Goal: Task Accomplishment & Management: Use online tool/utility

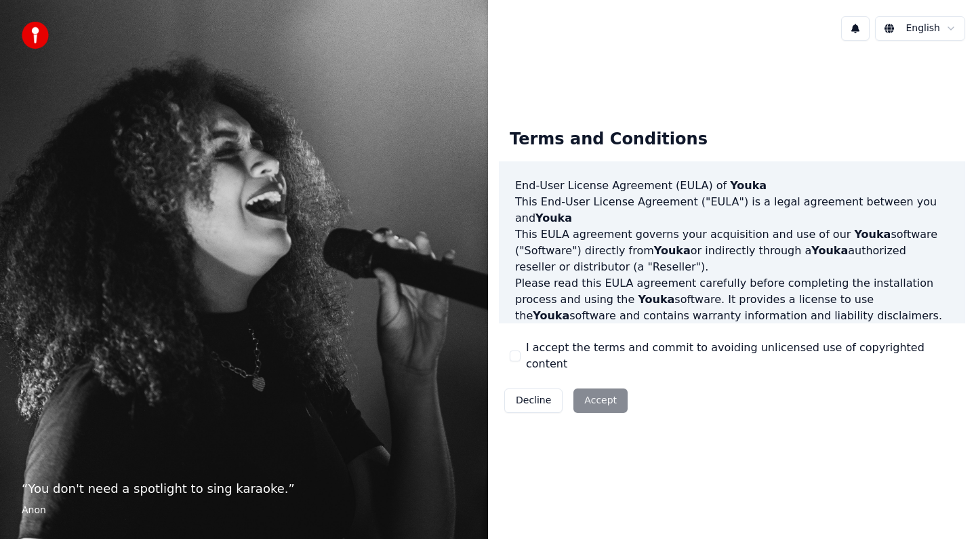
click at [515, 348] on div "I accept the terms and commit to avoiding unlicensed use of copyrighted content" at bounding box center [732, 356] width 445 height 33
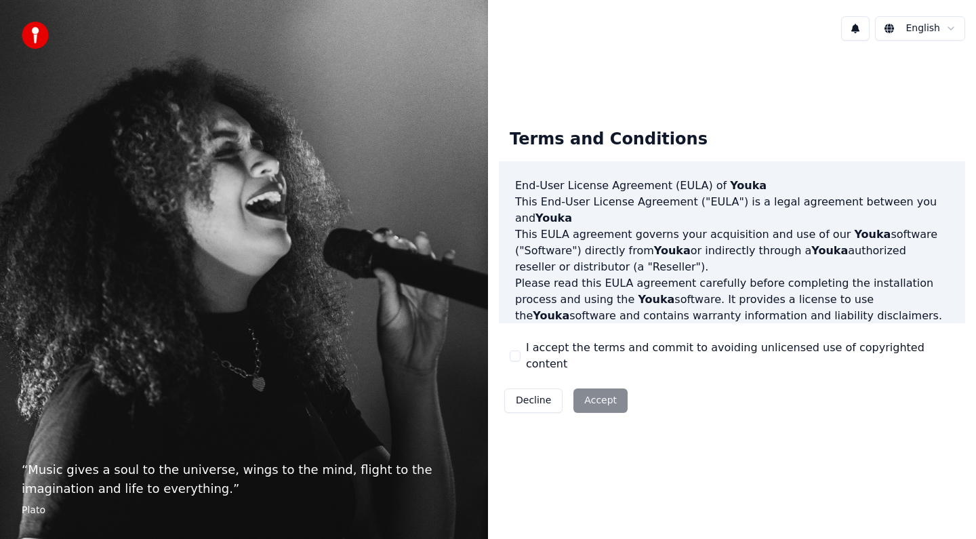
click at [605, 402] on div "Decline Accept" at bounding box center [566, 400] width 134 height 35
click at [536, 354] on label "I accept the terms and commit to avoiding unlicensed use of copyrighted content" at bounding box center [740, 356] width 428 height 33
click at [521, 354] on button "I accept the terms and commit to avoiding unlicensed use of copyrighted content" at bounding box center [515, 355] width 11 height 11
click at [599, 389] on button "Accept" at bounding box center [601, 400] width 54 height 24
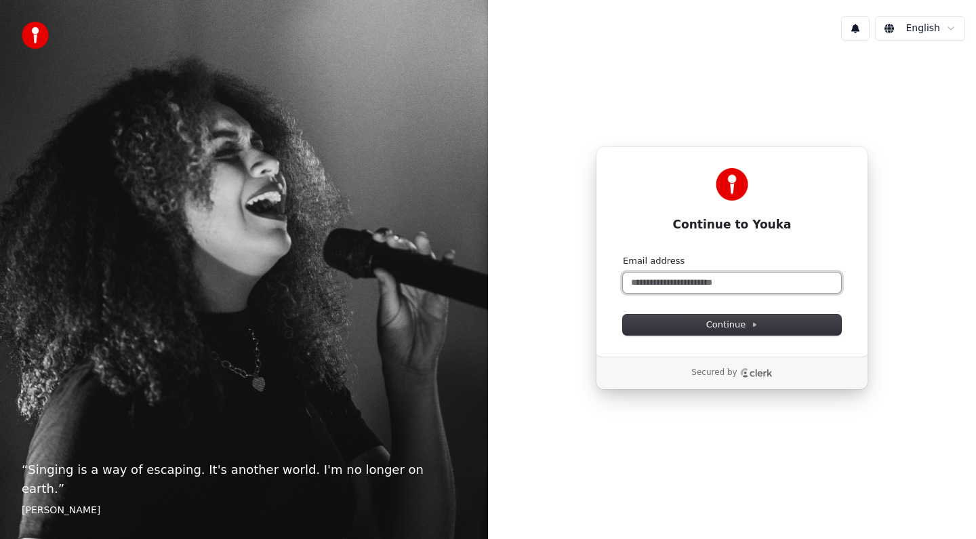
click at [662, 281] on input "Email address" at bounding box center [732, 283] width 218 height 20
type input "*"
click at [701, 327] on button "Continue" at bounding box center [732, 325] width 218 height 20
type input "**********"
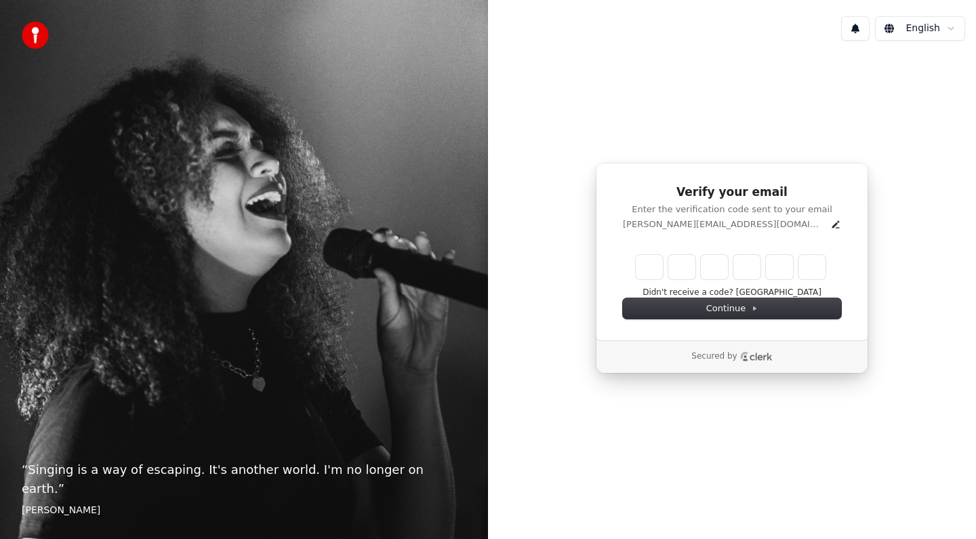
type input "******"
type input "*"
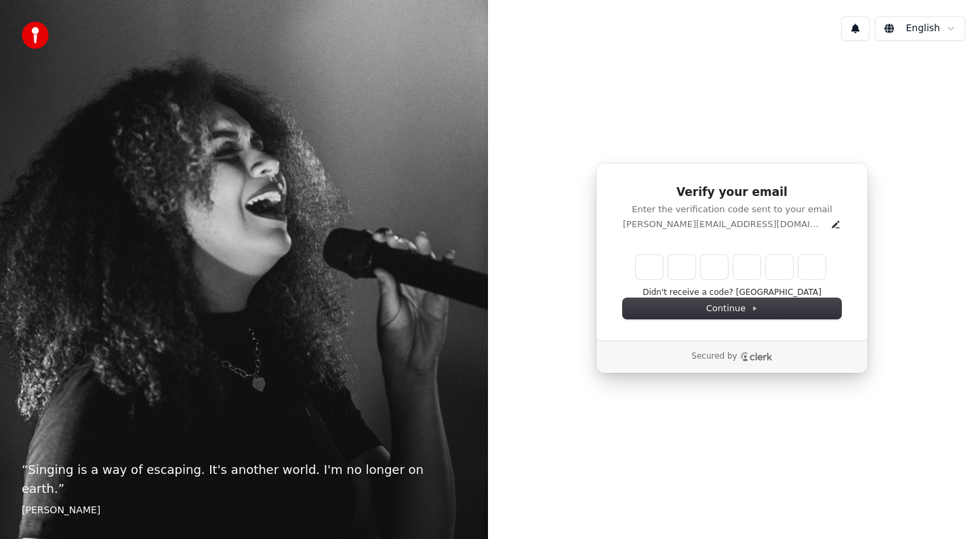
type input "*"
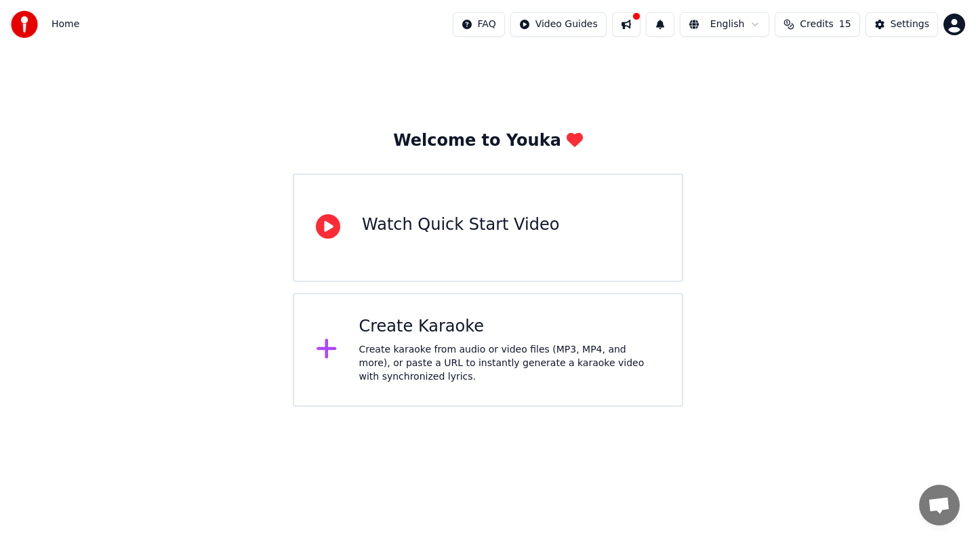
click at [460, 333] on div "Create Karaoke" at bounding box center [510, 327] width 302 height 22
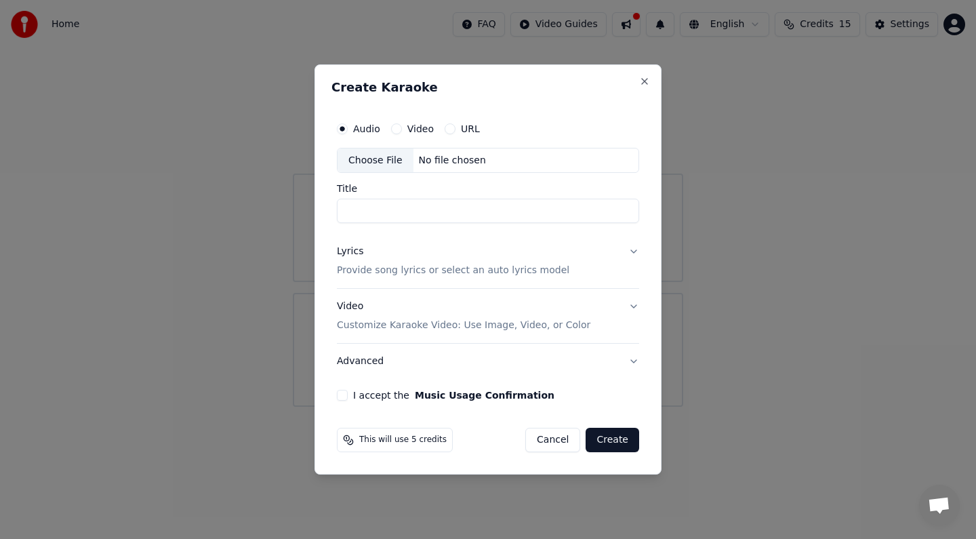
click at [407, 132] on label "Video" at bounding box center [420, 128] width 26 height 9
click at [402, 132] on button "Video" at bounding box center [396, 128] width 11 height 11
click at [355, 127] on label "Audio" at bounding box center [366, 128] width 27 height 9
click at [348, 127] on button "Audio" at bounding box center [342, 128] width 11 height 11
click at [399, 216] on input "Title" at bounding box center [488, 211] width 302 height 24
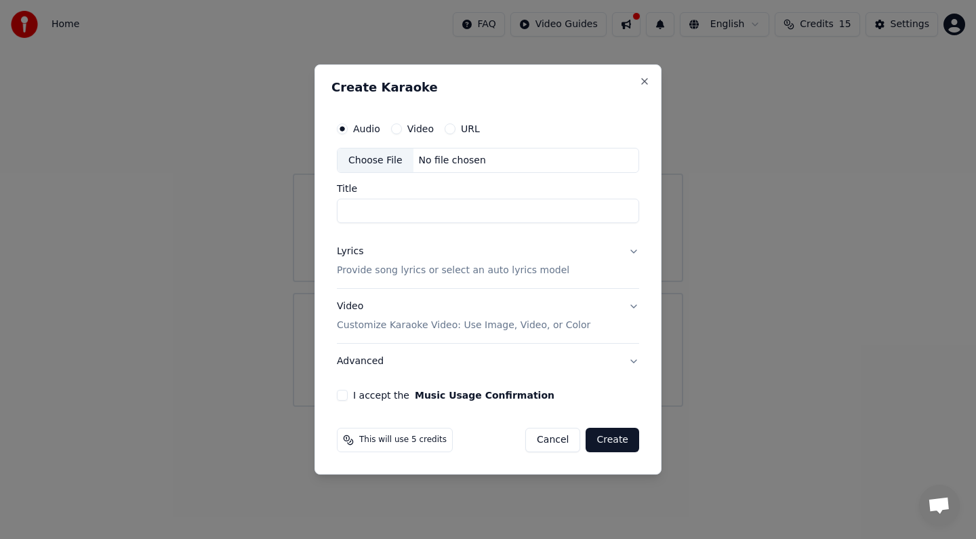
paste input "******"
type input "*"
click at [653, 74] on div "Create Karaoke Audio Video URL Choose File No file chosen Title Lyrics Provide …" at bounding box center [488, 269] width 347 height 411
click at [644, 80] on button "Close" at bounding box center [644, 81] width 11 height 11
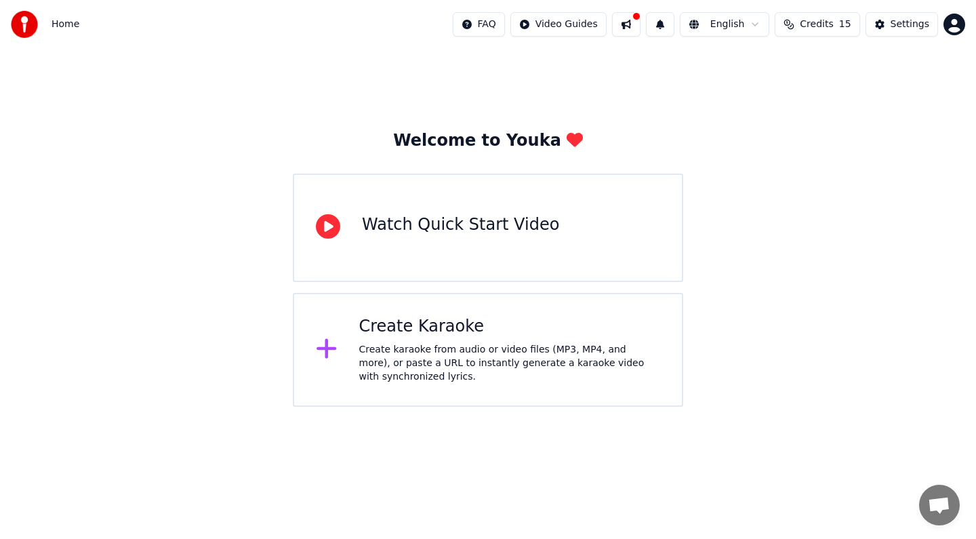
click at [29, 28] on img at bounding box center [24, 24] width 27 height 27
click at [409, 238] on div "Watch Quick Start Video" at bounding box center [460, 227] width 197 height 27
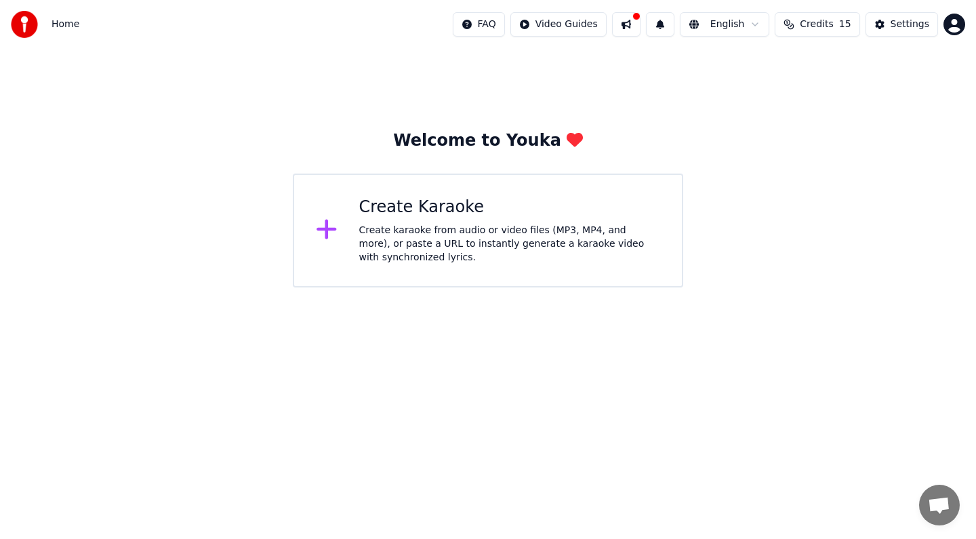
click at [416, 203] on div "Create Karaoke" at bounding box center [510, 208] width 302 height 22
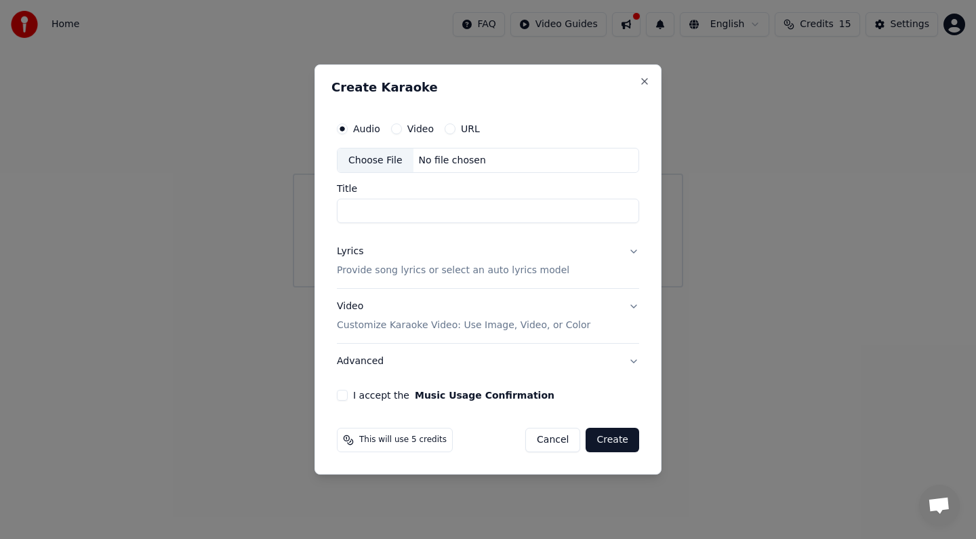
click at [453, 128] on button "URL" at bounding box center [450, 128] width 11 height 11
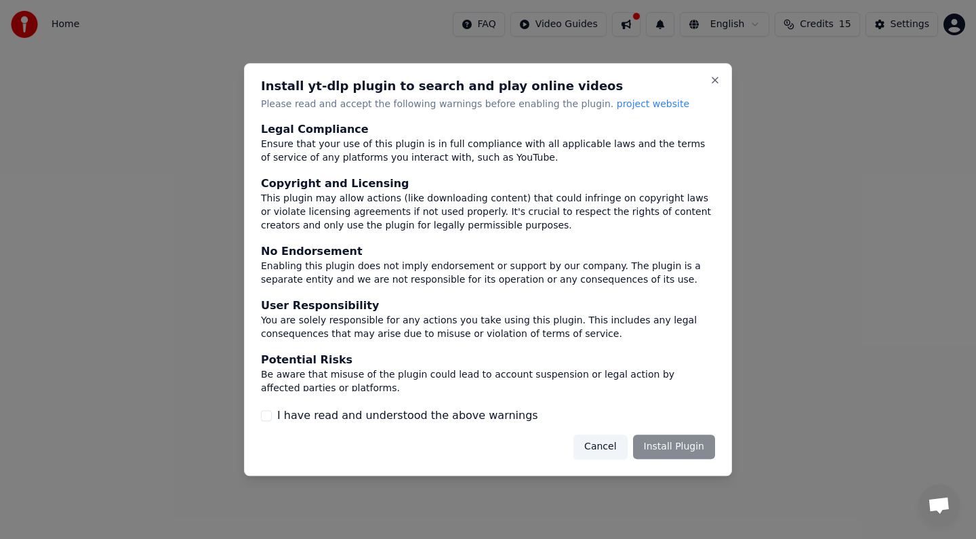
click at [338, 411] on label "I have read and understood the above warnings" at bounding box center [407, 415] width 261 height 16
click at [272, 411] on button "I have read and understood the above warnings" at bounding box center [266, 415] width 11 height 11
click at [662, 447] on button "Install Plugin" at bounding box center [674, 447] width 82 height 24
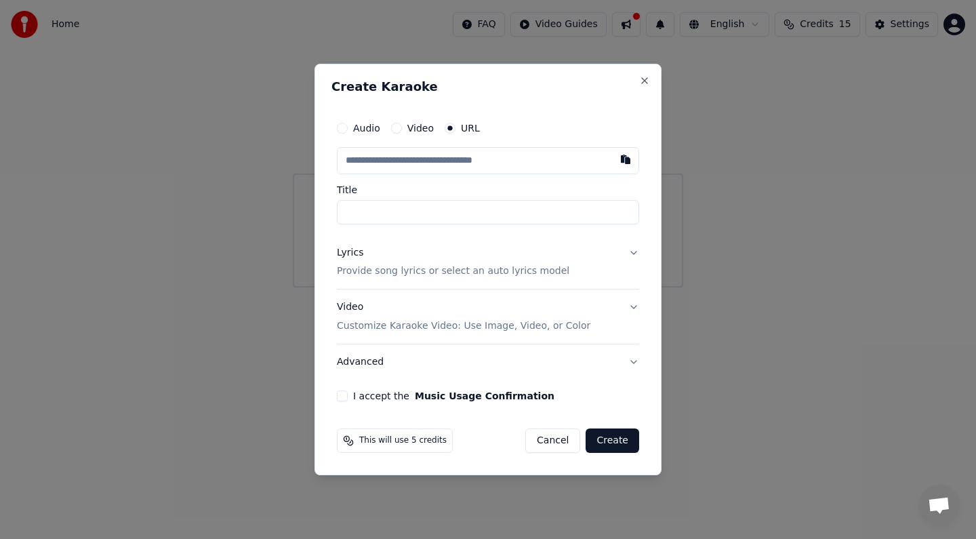
click at [451, 155] on input "text" at bounding box center [488, 160] width 302 height 27
paste input "******"
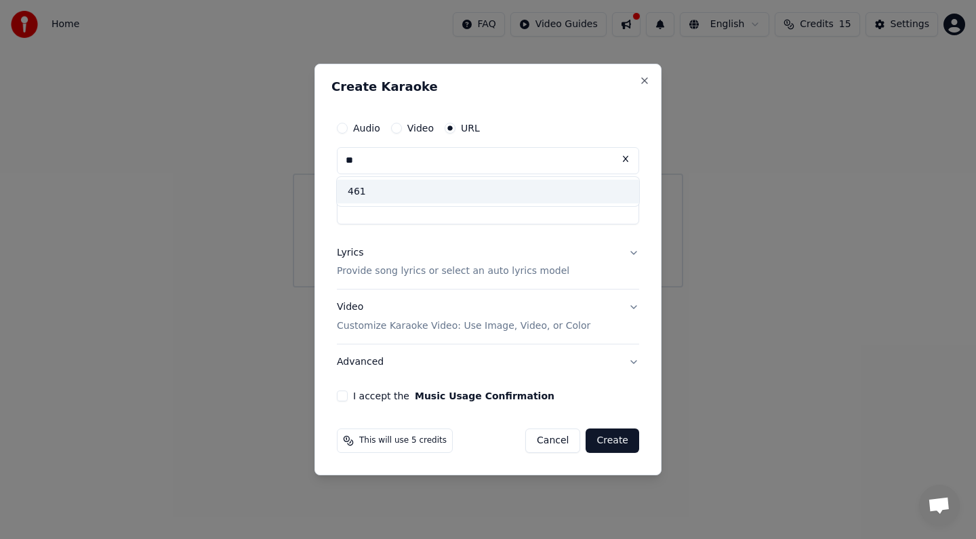
type input "*"
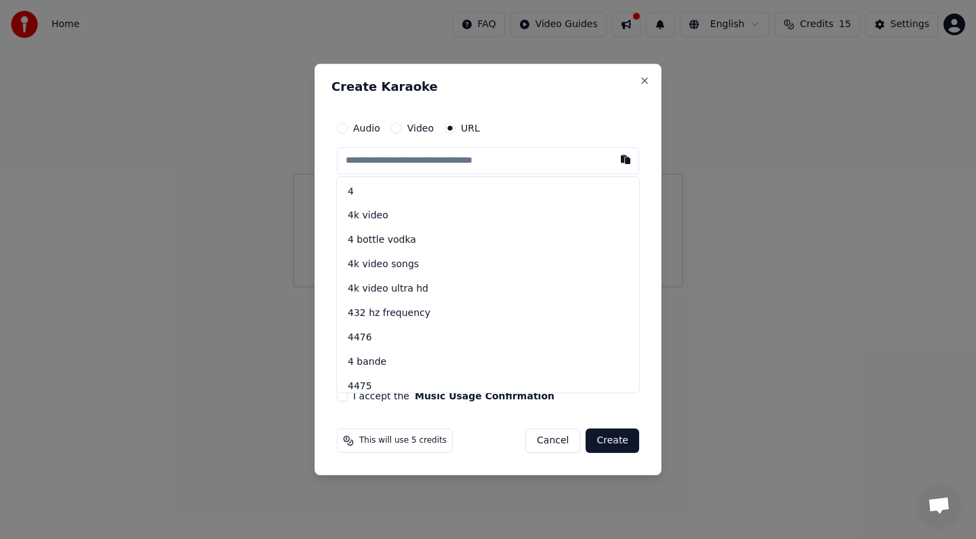
click at [448, 129] on circle "button" at bounding box center [450, 127] width 5 height 5
click at [430, 161] on input "text" at bounding box center [488, 160] width 302 height 27
paste input "**********"
type input "**********"
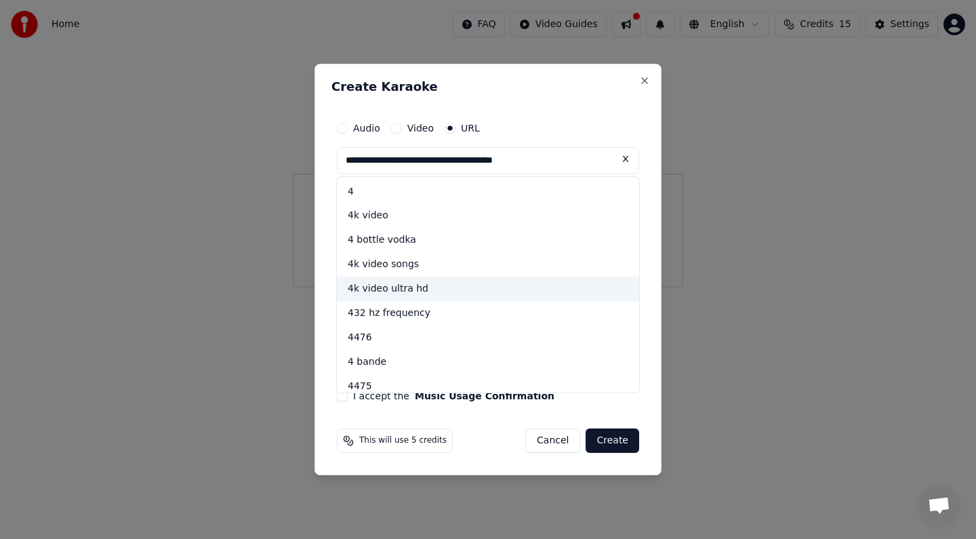
type input "**********"
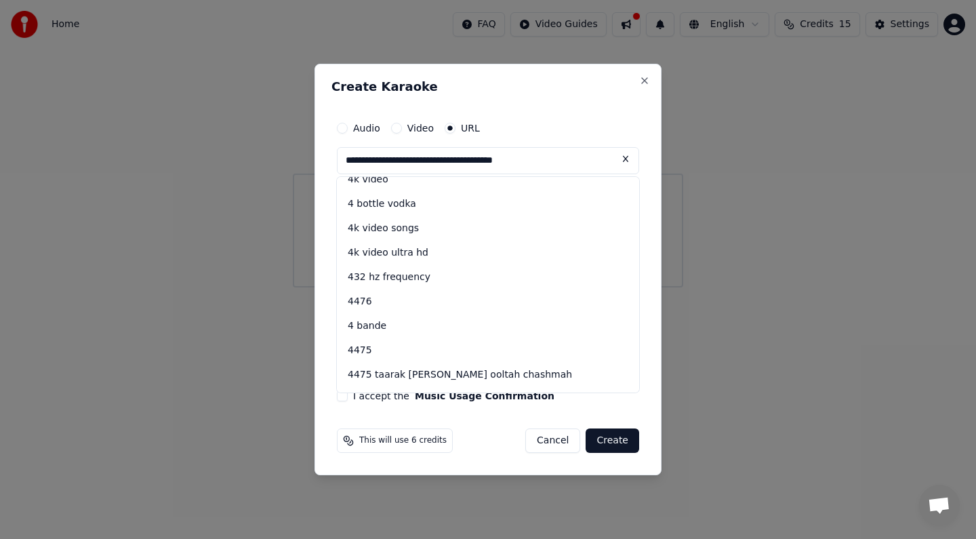
scroll to position [38, 0]
type input "**********"
click at [490, 439] on div "This will use 6 credits Cancel Create" at bounding box center [488, 440] width 302 height 24
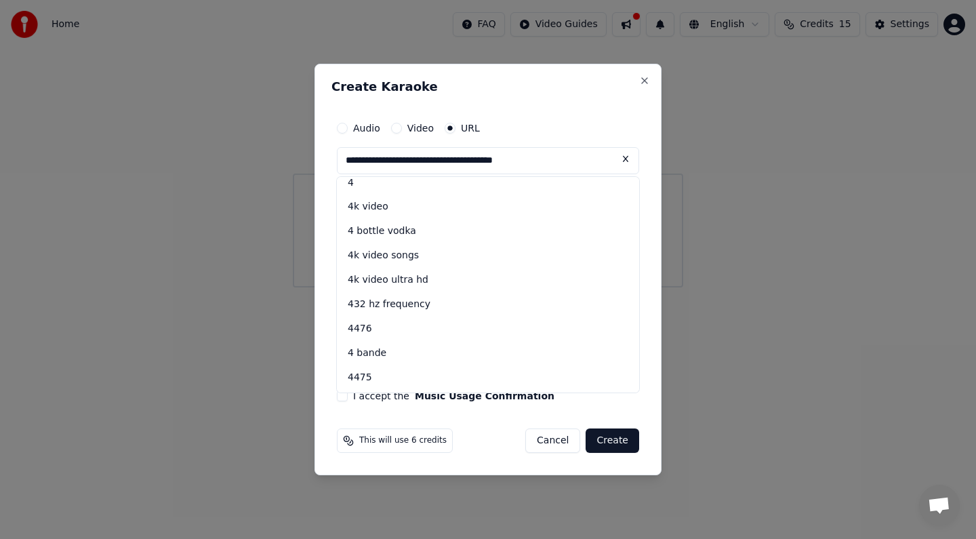
scroll to position [0, 0]
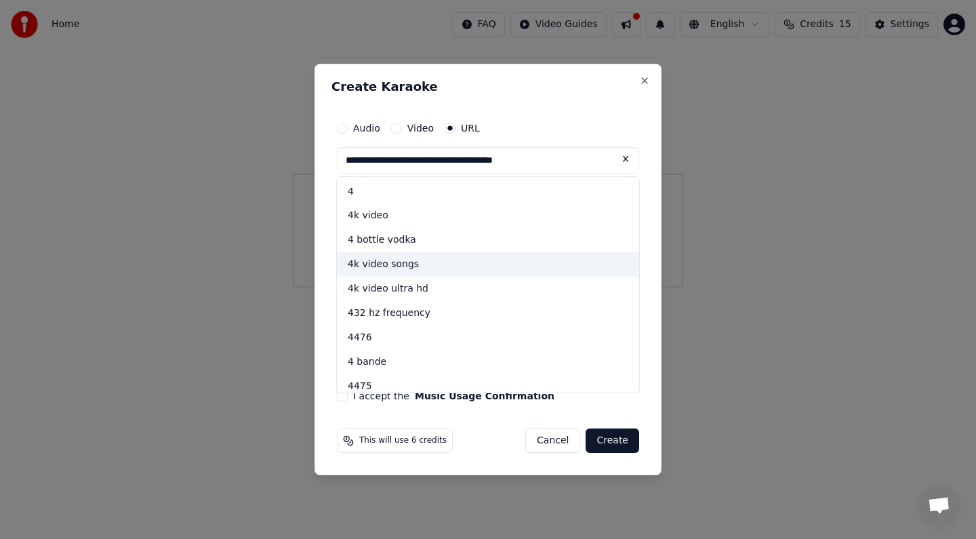
click at [390, 263] on div "4k video songs" at bounding box center [488, 264] width 302 height 24
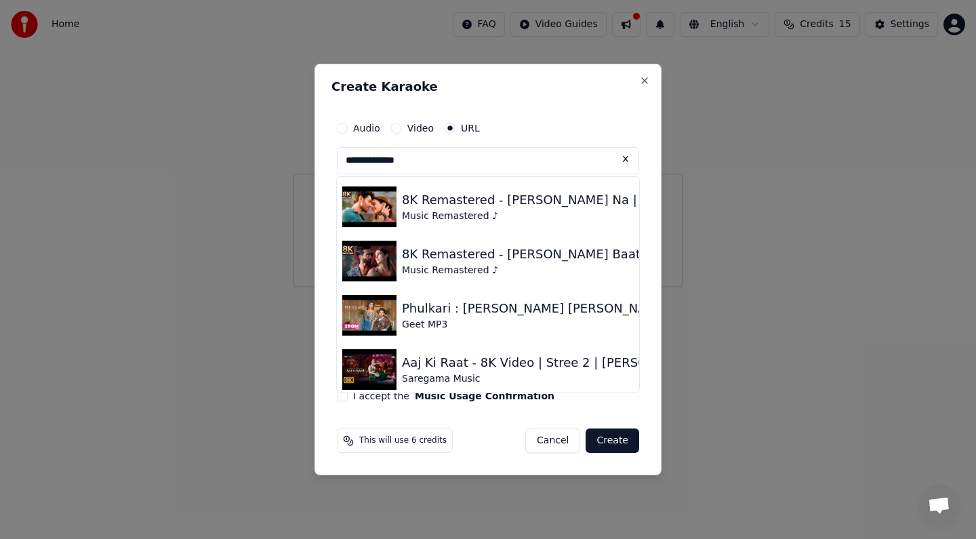
drag, startPoint x: 454, startPoint y: 162, endPoint x: 325, endPoint y: 163, distance: 128.8
click at [325, 163] on div "**********" at bounding box center [488, 270] width 347 height 412
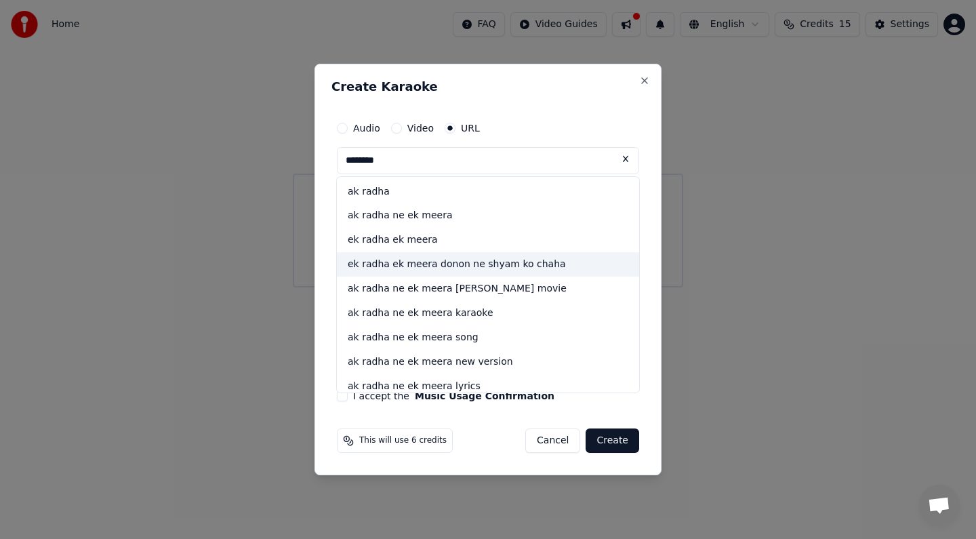
click at [391, 262] on div "ek radha ek meera donon ne shyam ko chaha" at bounding box center [488, 264] width 302 height 24
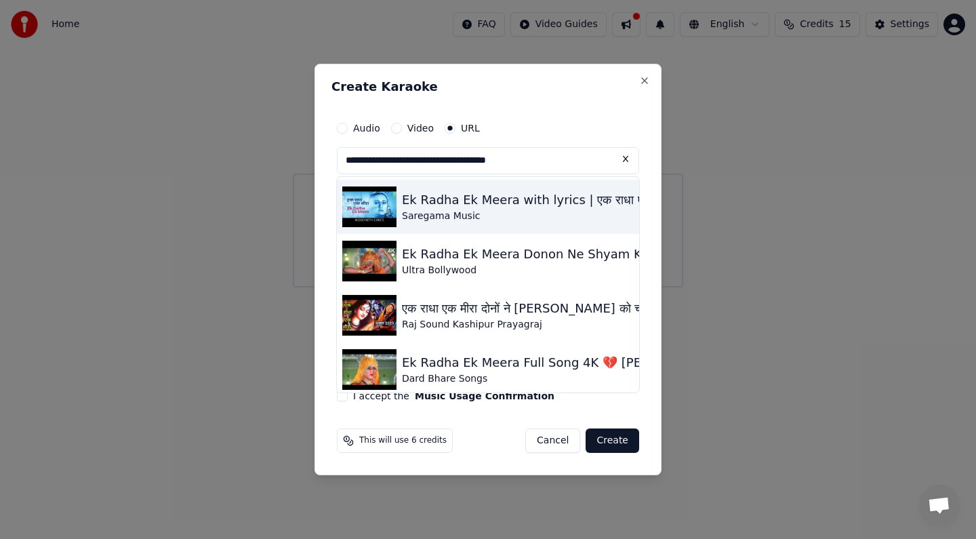
click at [445, 202] on div "Ek Radha Ek Meera with lyrics | एक राधा एक मीरा के बोल | [PERSON_NAME] | Ram [P…" at bounding box center [721, 199] width 638 height 19
type input "**********"
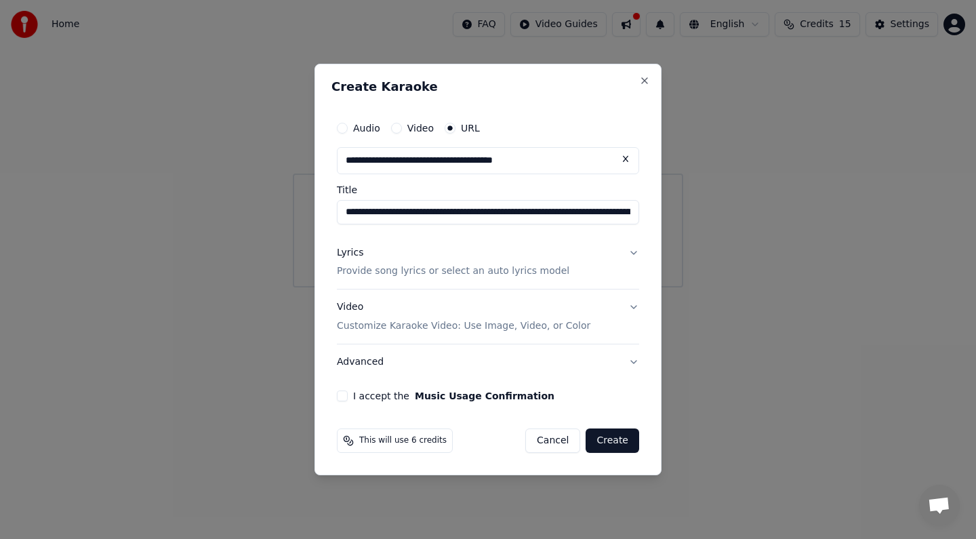
click at [359, 391] on label "I accept the Music Usage Confirmation" at bounding box center [453, 395] width 201 height 9
click at [348, 390] on button "I accept the Music Usage Confirmation" at bounding box center [342, 395] width 11 height 11
click at [629, 442] on button "Create" at bounding box center [613, 440] width 54 height 24
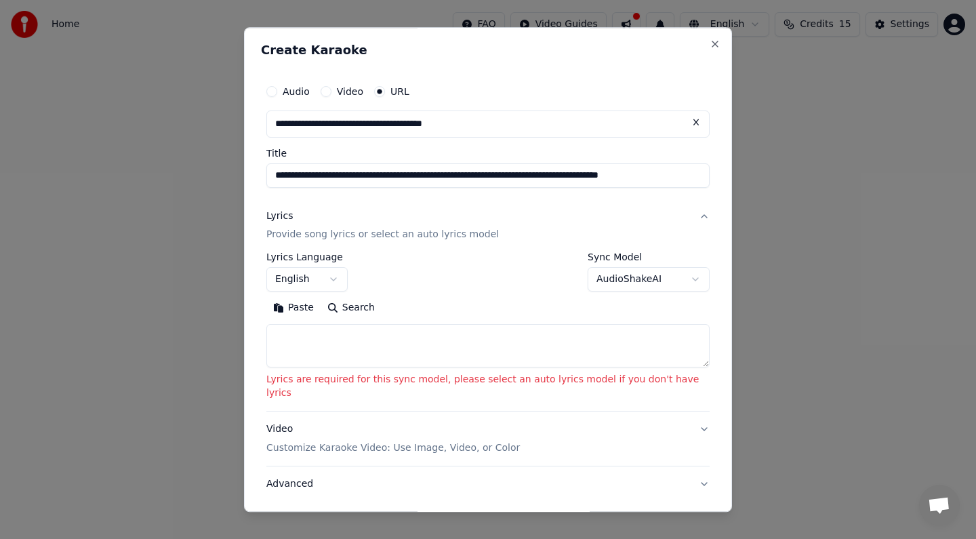
click at [447, 341] on textarea at bounding box center [487, 346] width 443 height 43
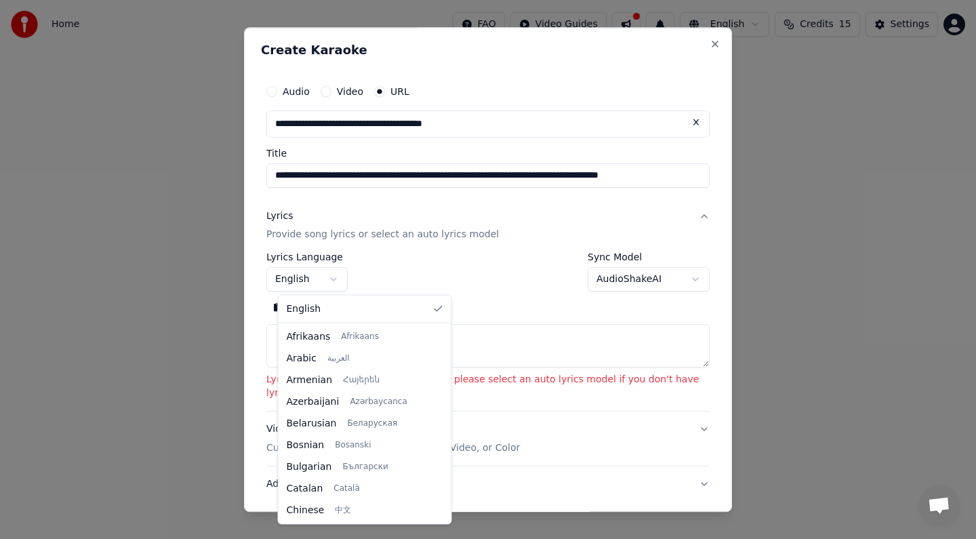
click at [347, 283] on body "**********" at bounding box center [488, 143] width 976 height 287
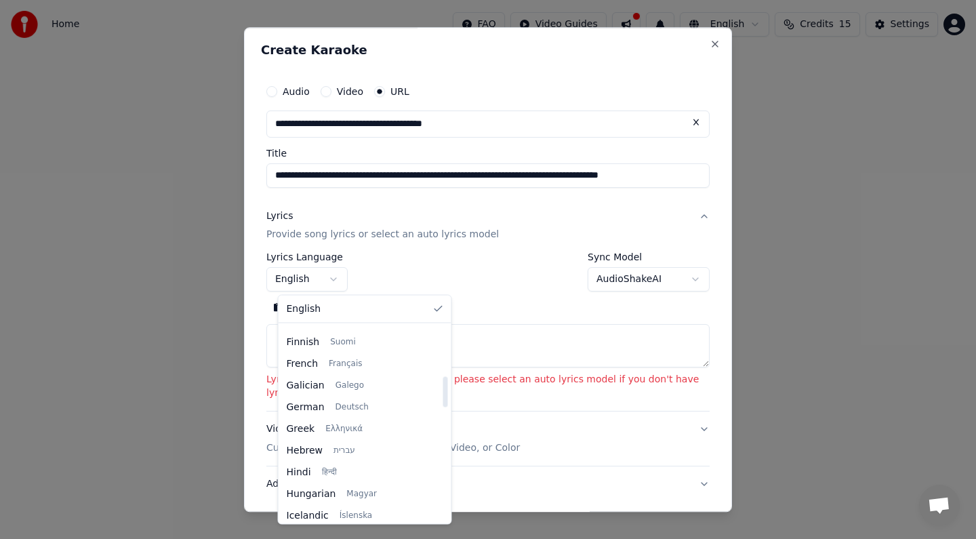
scroll to position [355, 0]
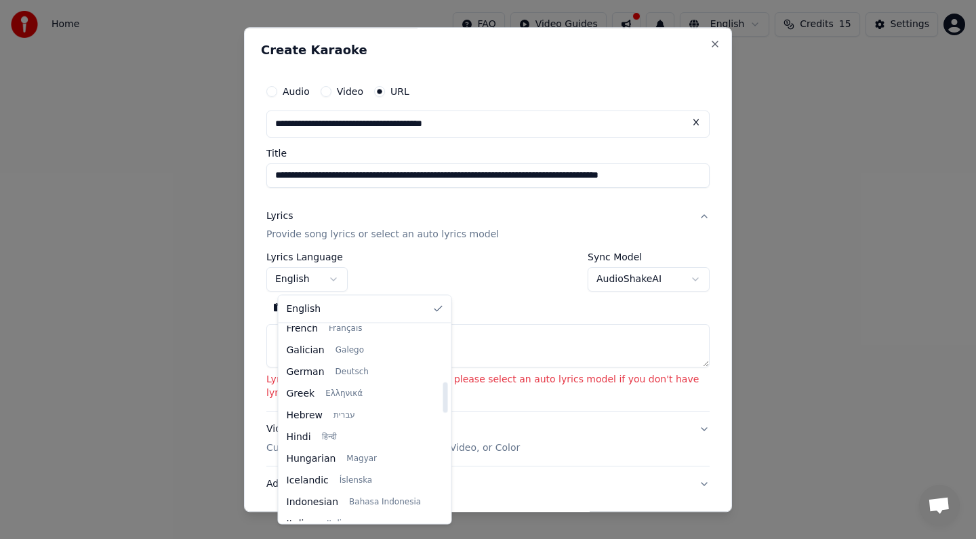
select select "**"
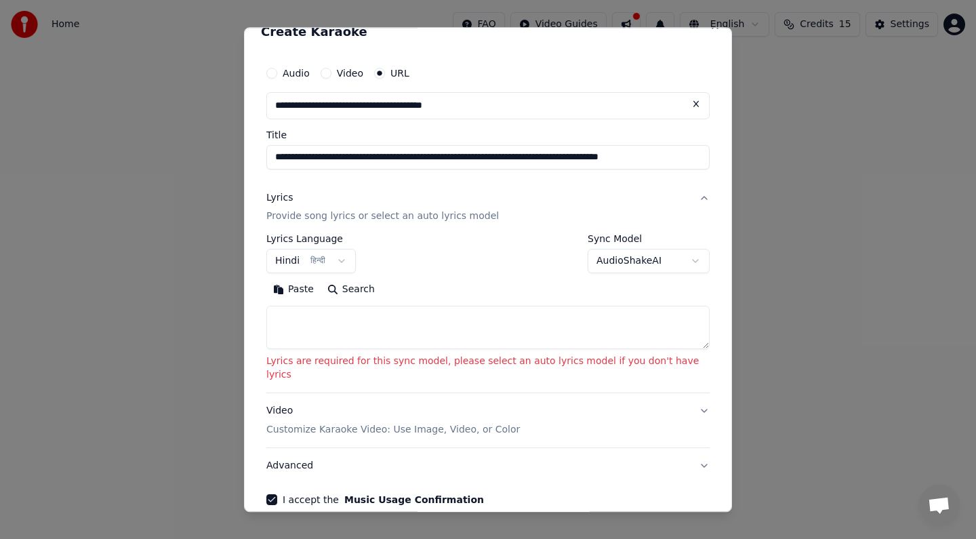
scroll to position [22, 0]
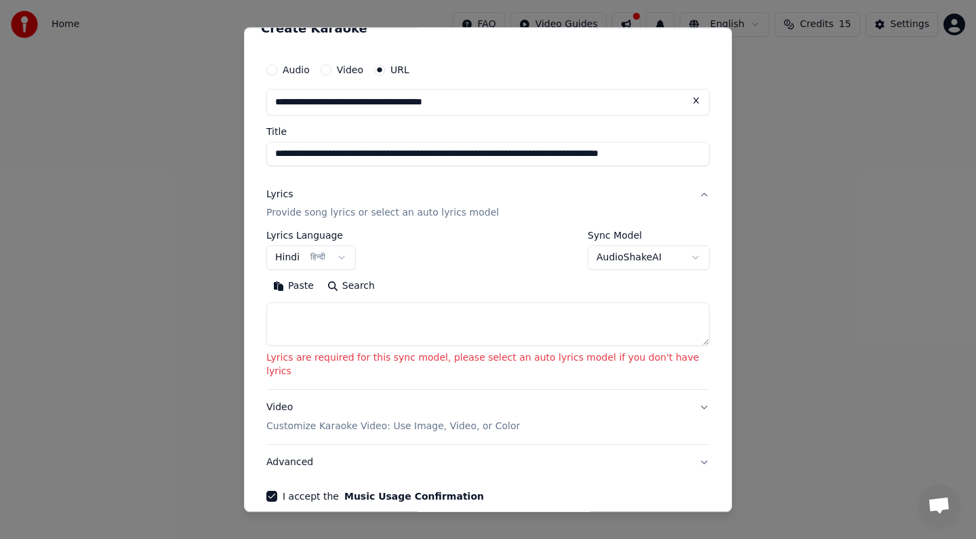
click at [425, 319] on textarea at bounding box center [487, 324] width 443 height 43
click at [409, 329] on textarea at bounding box center [487, 324] width 443 height 43
paste textarea "**********"
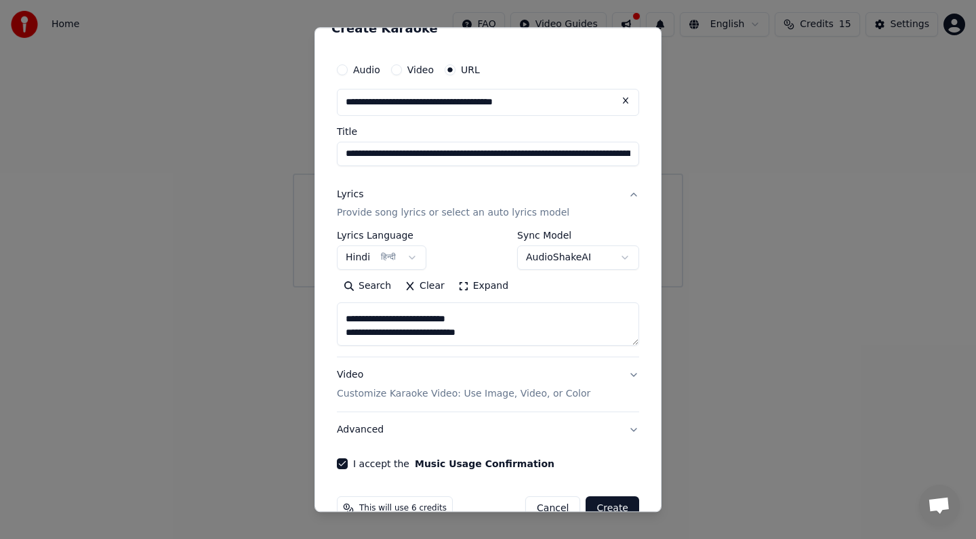
scroll to position [53, 0]
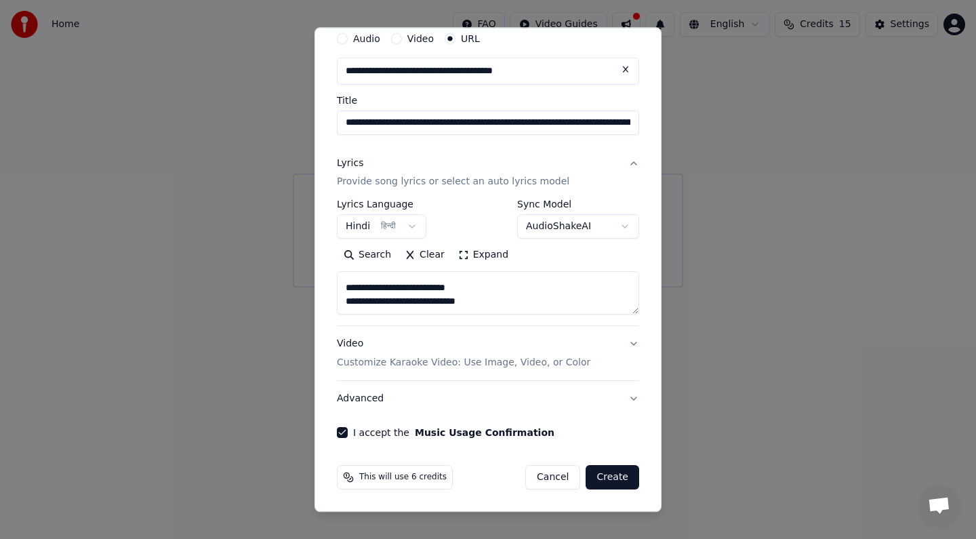
type textarea "**********"
click at [616, 477] on button "Create" at bounding box center [613, 478] width 54 height 24
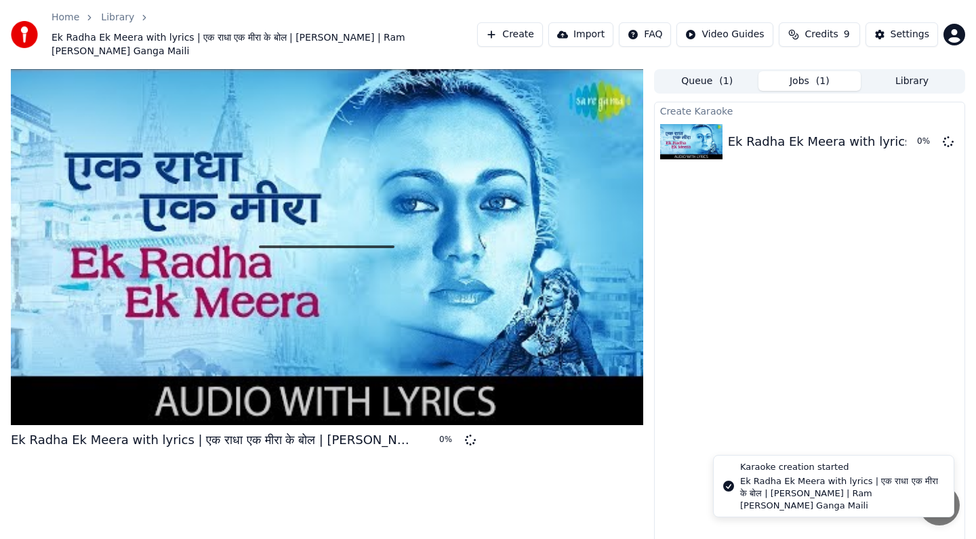
click at [834, 487] on div "Ek Radha Ek Meera with lyrics | एक राधा एक मीरा के बोल | [PERSON_NAME] | Ram [P…" at bounding box center [841, 493] width 203 height 37
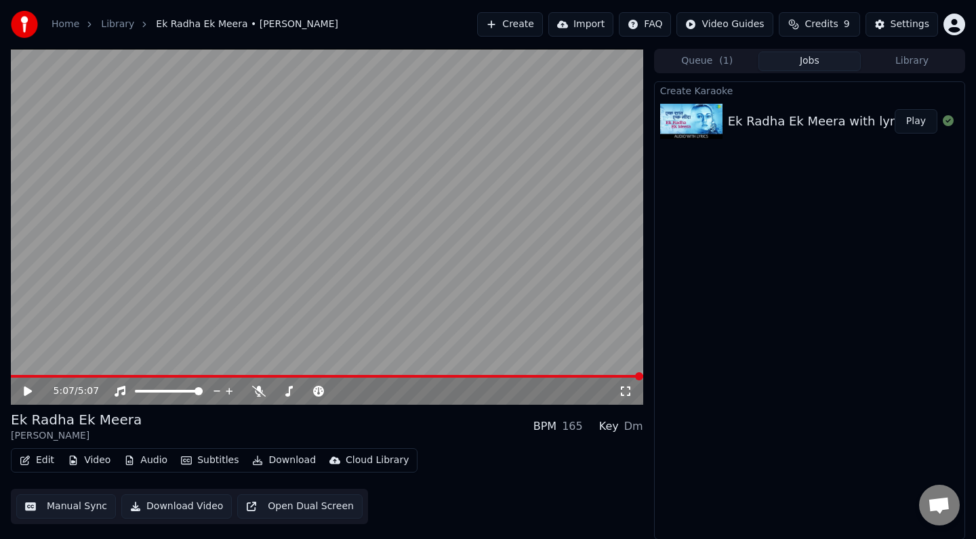
click at [690, 125] on img at bounding box center [691, 121] width 62 height 35
click at [712, 114] on img at bounding box center [691, 121] width 62 height 35
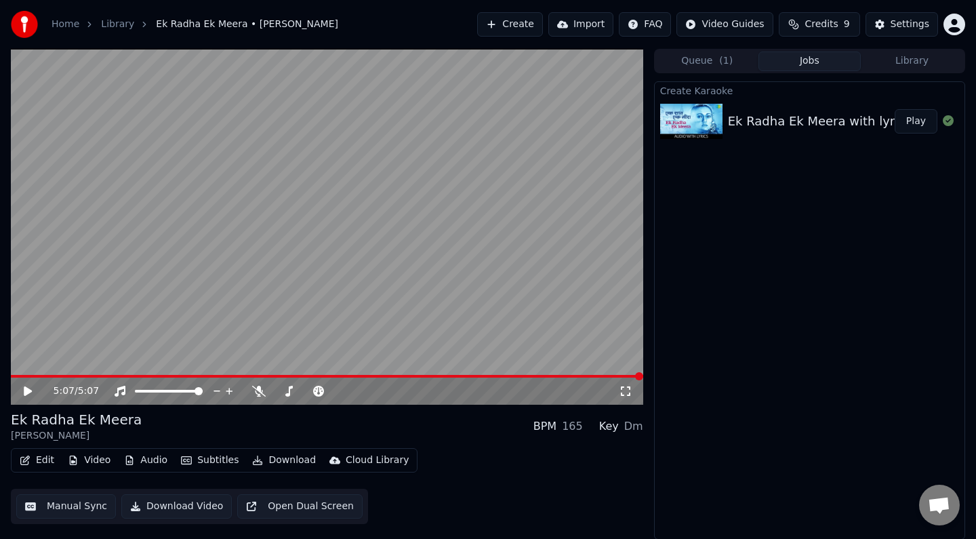
click at [710, 136] on img at bounding box center [691, 121] width 62 height 35
click at [709, 135] on img at bounding box center [691, 121] width 62 height 35
click at [270, 458] on button "Download" at bounding box center [284, 459] width 75 height 19
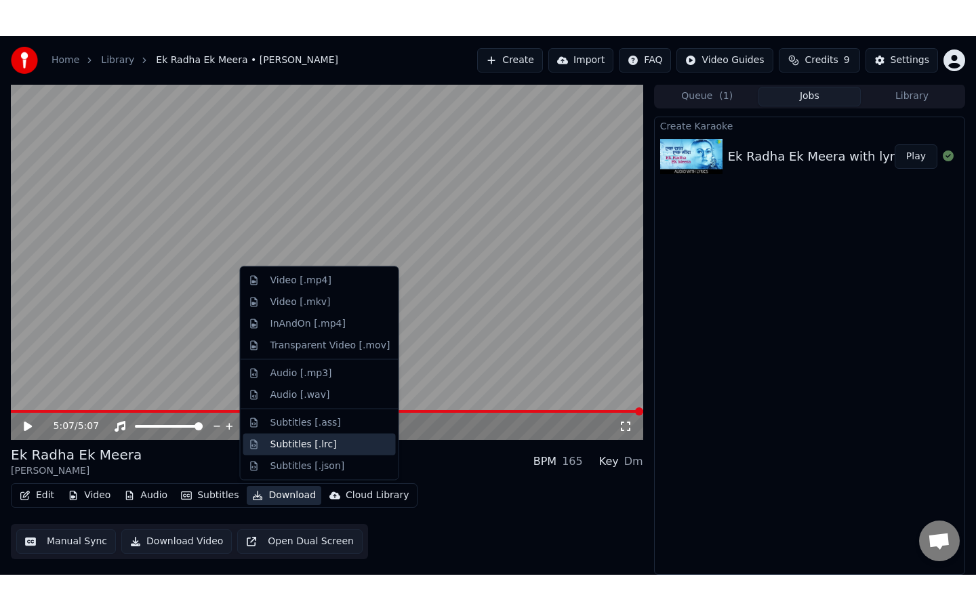
scroll to position [0, 0]
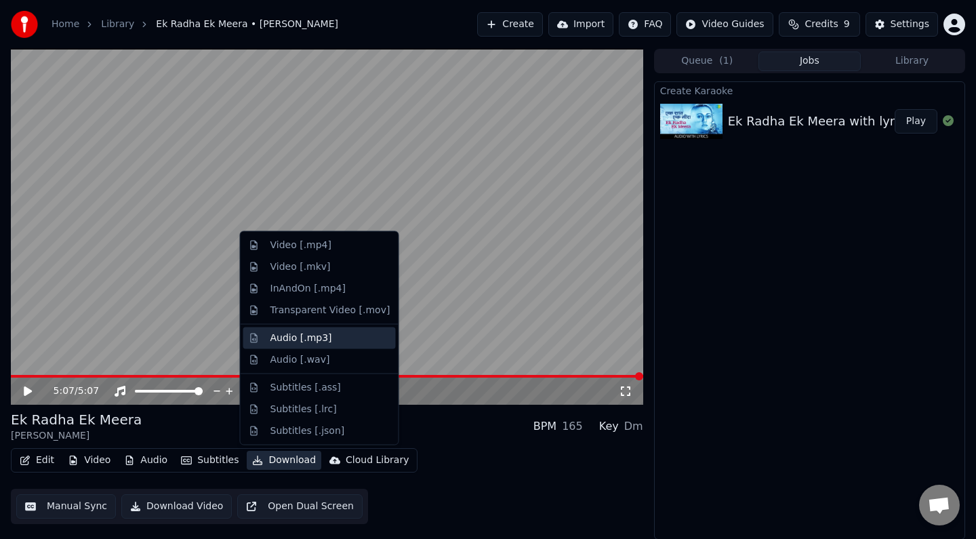
click at [288, 338] on div "Audio [.mp3]" at bounding box center [301, 338] width 62 height 14
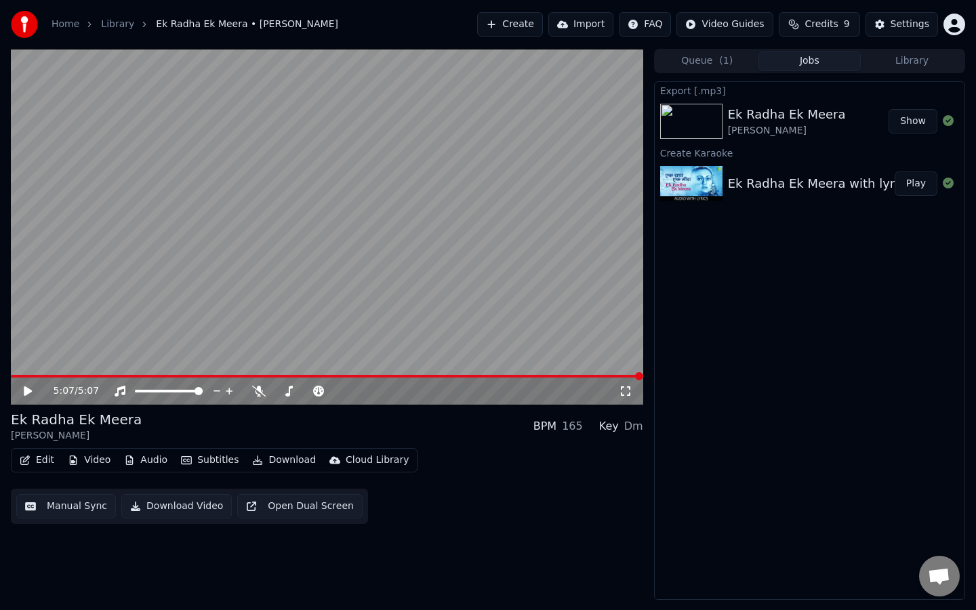
click at [34, 390] on icon at bounding box center [38, 391] width 32 height 11
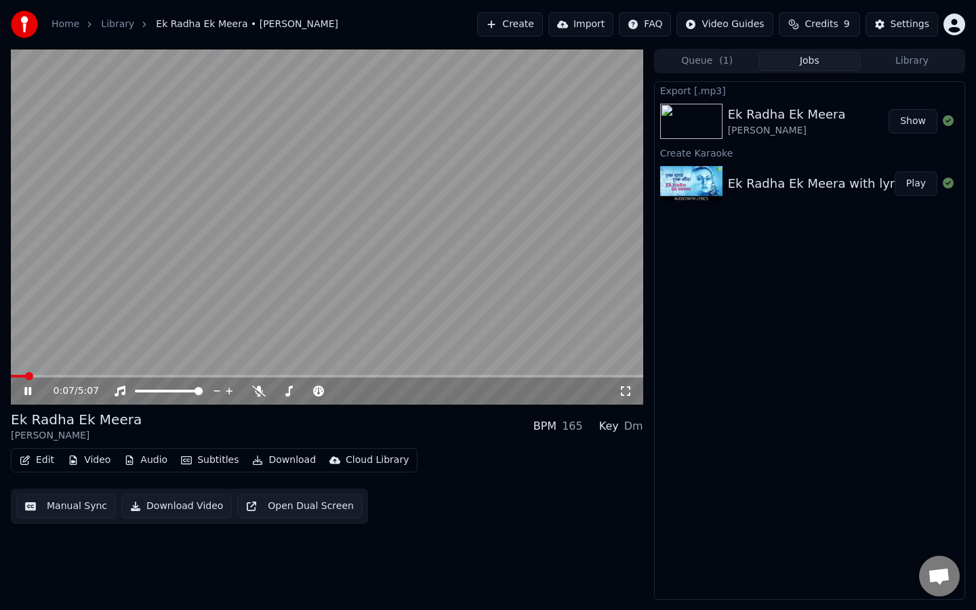
click at [40, 378] on div "0:07 / 5:07" at bounding box center [327, 391] width 632 height 27
click at [52, 371] on video at bounding box center [327, 227] width 632 height 356
click at [143, 380] on span at bounding box center [145, 376] width 8 height 8
click at [243, 277] on video at bounding box center [327, 227] width 632 height 356
click at [174, 374] on div "100 100" at bounding box center [182, 368] width 32 height 19
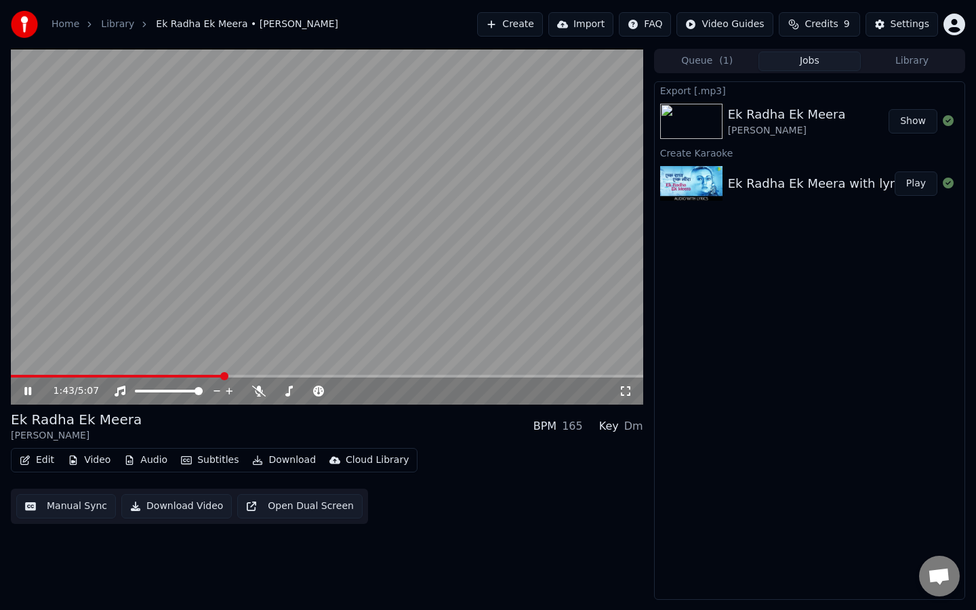
click at [222, 376] on span at bounding box center [327, 376] width 632 height 3
click at [293, 373] on video at bounding box center [327, 227] width 632 height 356
click at [353, 363] on video at bounding box center [327, 227] width 632 height 356
click at [586, 20] on button "Import" at bounding box center [580, 24] width 65 height 24
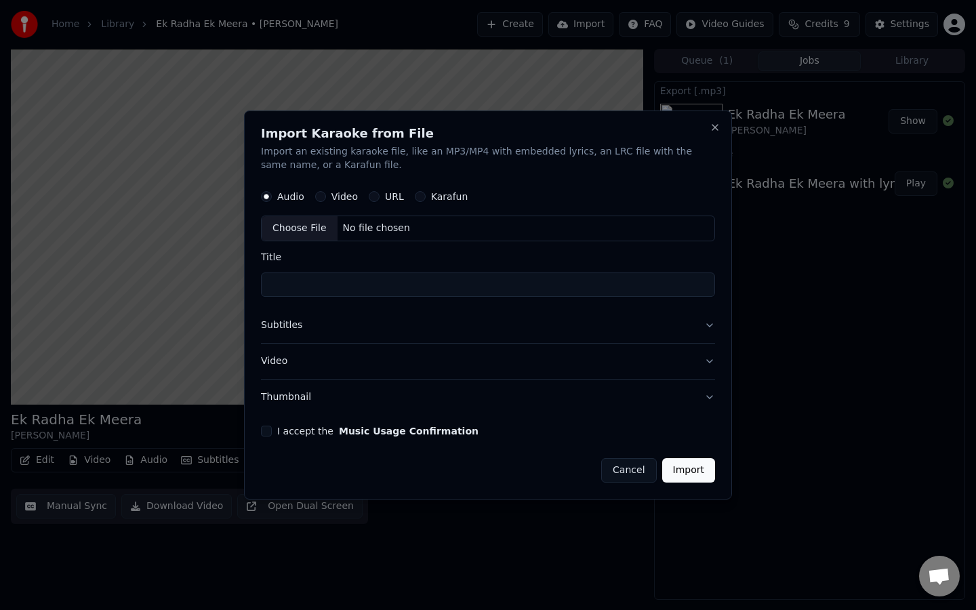
click at [631, 470] on button "Cancel" at bounding box center [628, 470] width 55 height 24
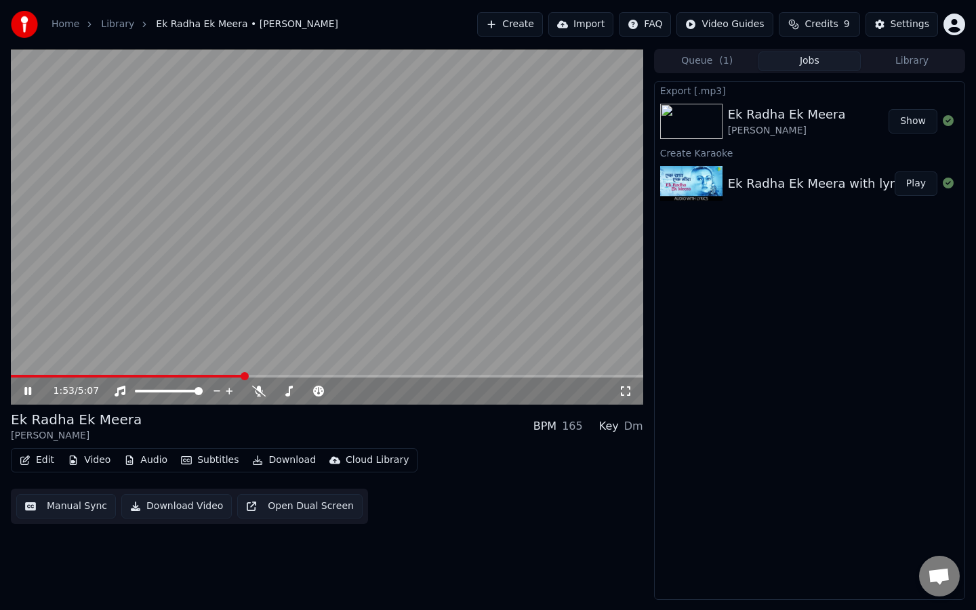
click at [795, 22] on button "Credits 9" at bounding box center [819, 24] width 81 height 24
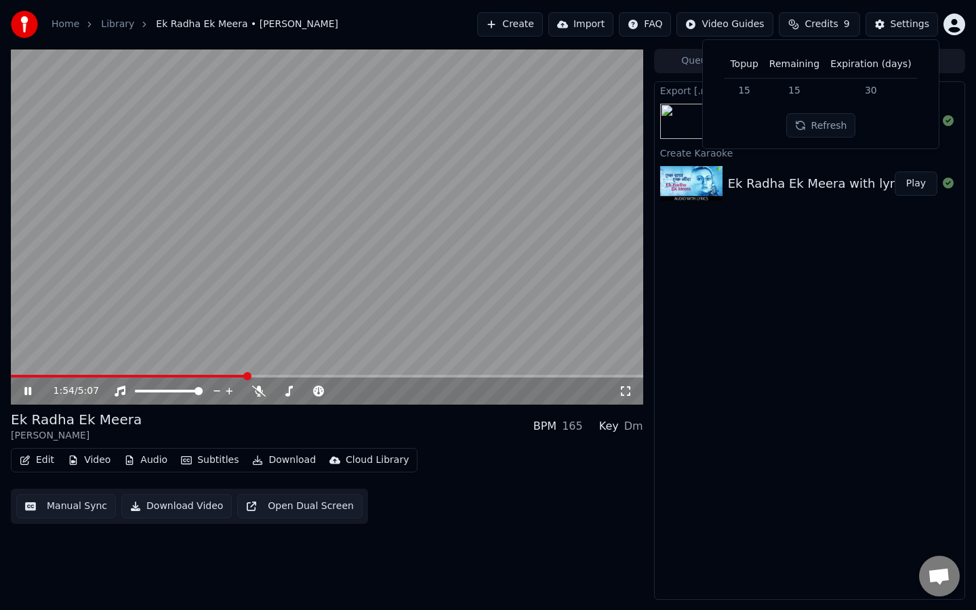
click at [750, 249] on div "Export [.mp3] Ek Radha Ek Meera [PERSON_NAME] Show Create Karaoke Ek Radha Ek M…" at bounding box center [809, 340] width 311 height 519
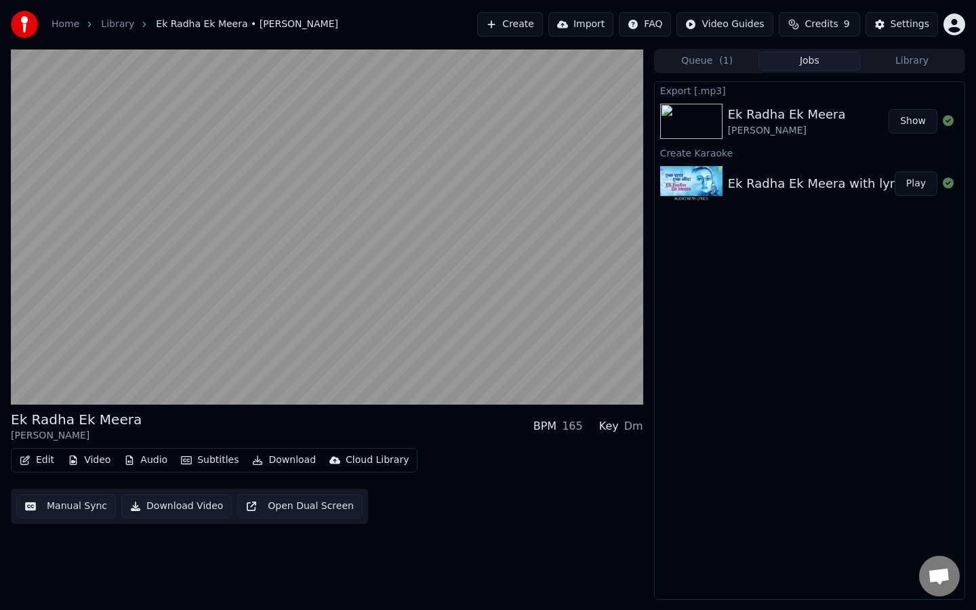
click at [691, 125] on img at bounding box center [691, 121] width 62 height 35
click at [904, 118] on button "Show" at bounding box center [913, 121] width 49 height 24
click at [904, 119] on button "Show" at bounding box center [913, 121] width 49 height 24
